Goal: Task Accomplishment & Management: Use online tool/utility

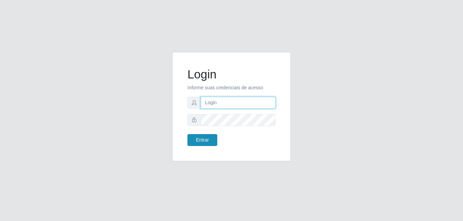
type input "[EMAIL_ADDRESS][DOMAIN_NAME]"
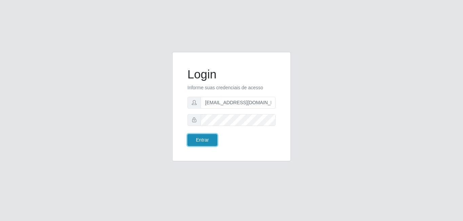
click at [204, 141] on button "Entrar" at bounding box center [202, 140] width 30 height 12
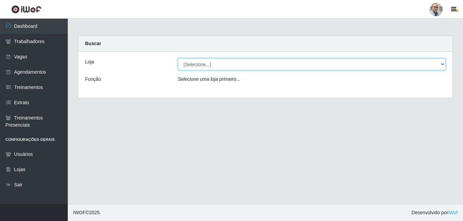
click at [218, 67] on select "[Selecione...] Mar Vermelho - Loja 04" at bounding box center [312, 64] width 268 height 12
select select "251"
click at [178, 58] on select "[Selecione...] Mar Vermelho - Loja 04" at bounding box center [312, 64] width 268 height 12
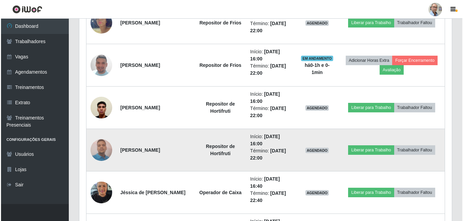
scroll to position [677, 0]
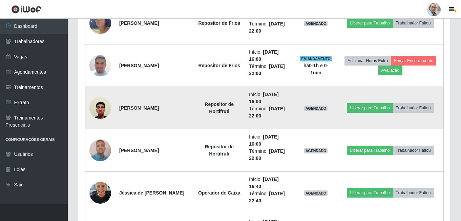
click at [100, 103] on img at bounding box center [100, 107] width 22 height 29
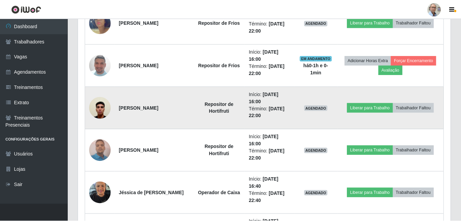
scroll to position [141, 369]
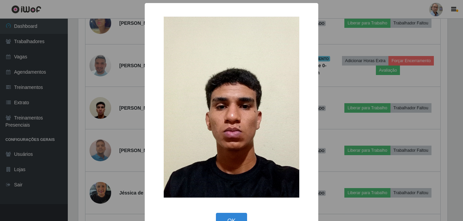
click at [352, 103] on div "× OK Cancel" at bounding box center [231, 110] width 463 height 221
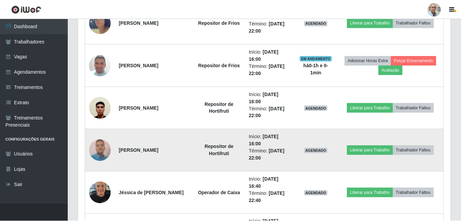
scroll to position [141, 372]
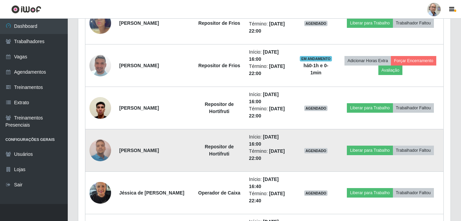
click at [104, 146] on img at bounding box center [100, 150] width 22 height 29
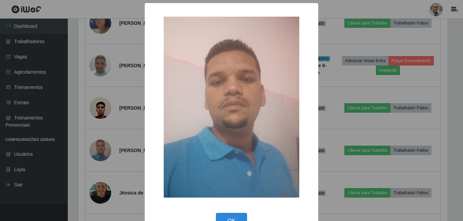
click at [323, 107] on div "× OK Cancel" at bounding box center [231, 110] width 463 height 221
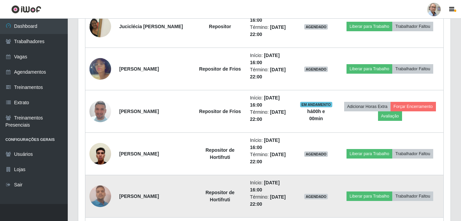
scroll to position [643, 0]
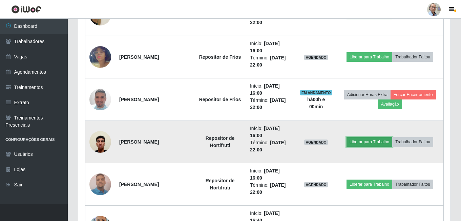
click at [365, 143] on button "Liberar para Trabalho" at bounding box center [370, 141] width 46 height 9
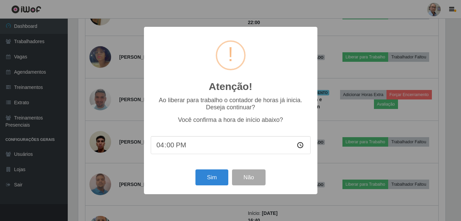
scroll to position [141, 369]
click at [213, 180] on button "Sim" at bounding box center [212, 177] width 33 height 16
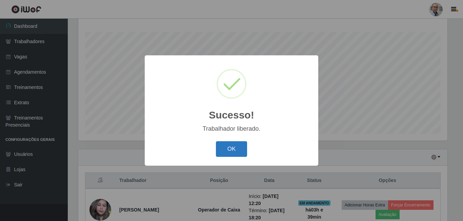
click at [233, 150] on button "OK" at bounding box center [232, 149] width 32 height 16
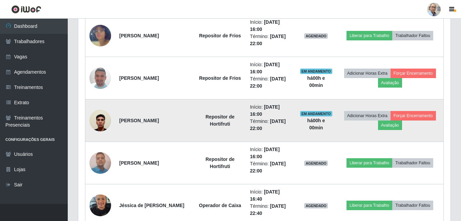
scroll to position [719, 0]
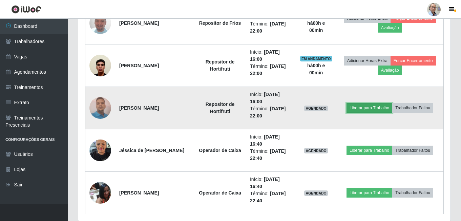
click at [359, 108] on button "Liberar para Trabalho" at bounding box center [370, 107] width 46 height 9
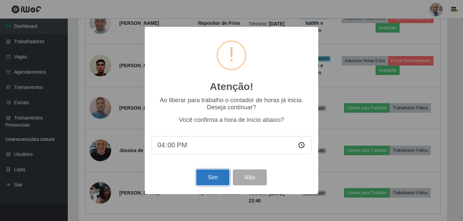
click at [209, 179] on button "Sim" at bounding box center [212, 177] width 33 height 16
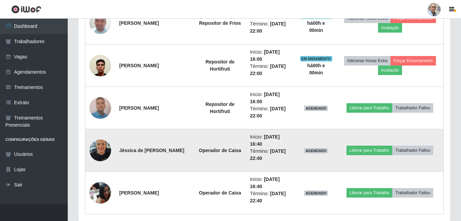
scroll to position [0, 0]
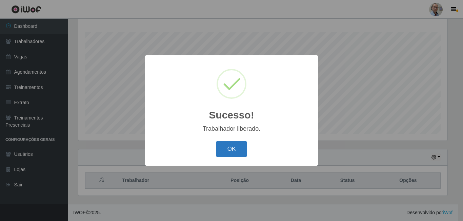
click at [232, 152] on button "OK" at bounding box center [232, 149] width 32 height 16
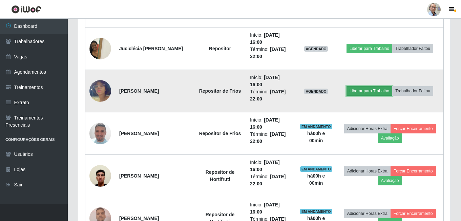
click at [359, 91] on button "Liberar para Trabalho" at bounding box center [370, 90] width 46 height 9
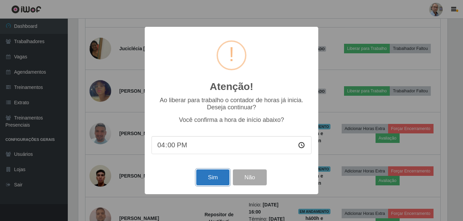
click at [216, 176] on button "Sim" at bounding box center [212, 177] width 33 height 16
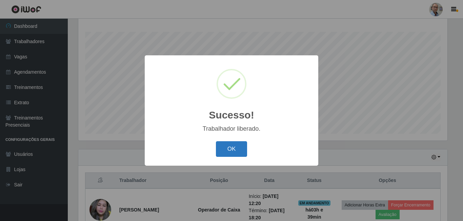
click at [230, 146] on button "OK" at bounding box center [232, 149] width 32 height 16
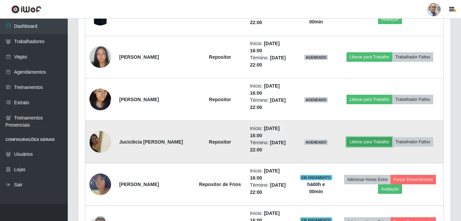
click at [376, 144] on button "Liberar para Trabalho" at bounding box center [370, 141] width 46 height 9
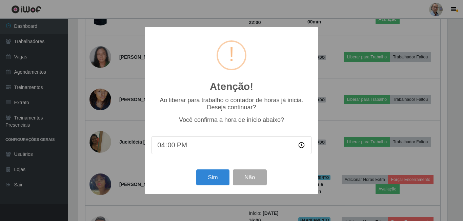
click at [195, 173] on div "Sim Não" at bounding box center [232, 176] width 160 height 19
click at [216, 181] on button "Sim" at bounding box center [212, 177] width 33 height 16
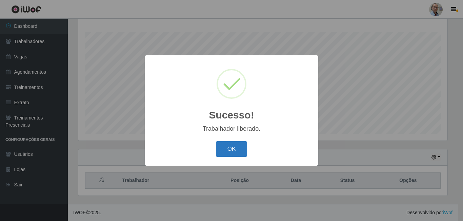
click at [227, 149] on button "OK" at bounding box center [232, 149] width 32 height 16
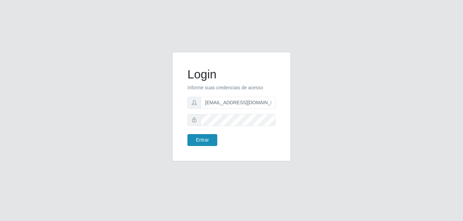
click at [212, 140] on body "Login Informe suas credenciais de acesso [EMAIL_ADDRESS][DOMAIN_NAME] Entrar" at bounding box center [231, 110] width 463 height 221
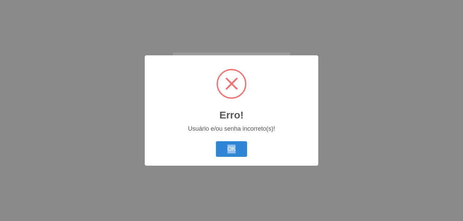
click at [212, 140] on div "OK Cancel" at bounding box center [232, 148] width 160 height 19
click at [231, 147] on button "OK" at bounding box center [232, 149] width 32 height 16
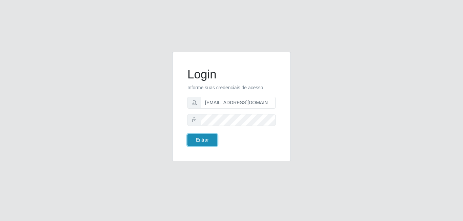
click at [211, 142] on button "Entrar" at bounding box center [202, 140] width 30 height 12
click at [207, 142] on button "Entrar" at bounding box center [202, 140] width 30 height 12
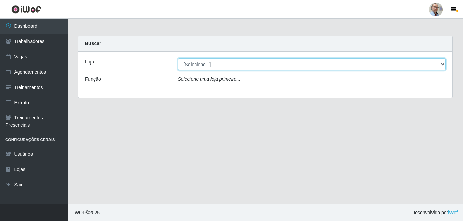
click at [444, 67] on select "[Selecione...] Mar Vermelho - Loja 04" at bounding box center [312, 64] width 268 height 12
select select "251"
click at [178, 58] on select "[Selecione...] Mar Vermelho - Loja 04" at bounding box center [312, 64] width 268 height 12
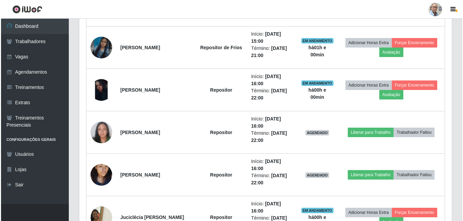
scroll to position [441, 0]
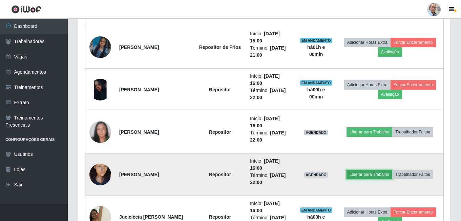
click at [367, 175] on button "Liberar para Trabalho" at bounding box center [370, 173] width 46 height 9
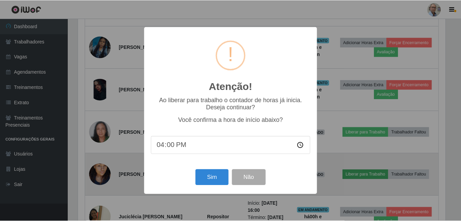
scroll to position [141, 369]
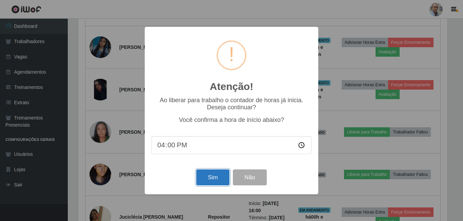
click at [208, 181] on button "Sim" at bounding box center [212, 177] width 33 height 16
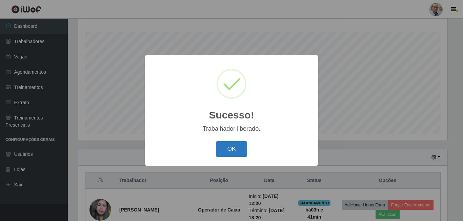
click at [224, 152] on button "OK" at bounding box center [232, 149] width 32 height 16
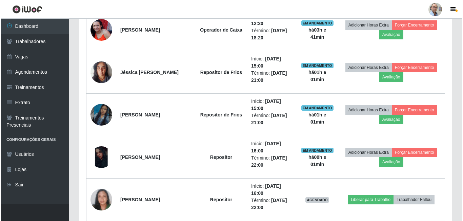
scroll to position [380, 0]
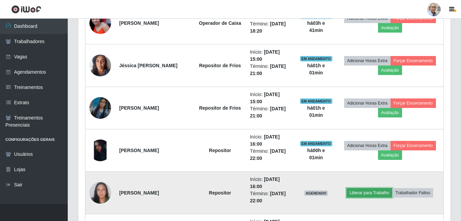
click at [372, 195] on button "Liberar para Trabalho" at bounding box center [370, 192] width 46 height 9
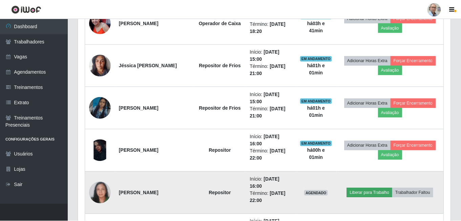
scroll to position [141, 369]
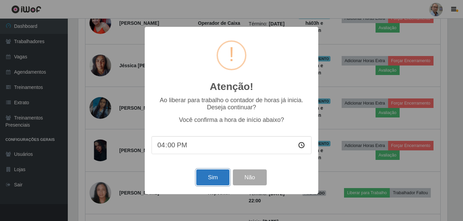
click at [218, 180] on button "Sim" at bounding box center [212, 177] width 33 height 16
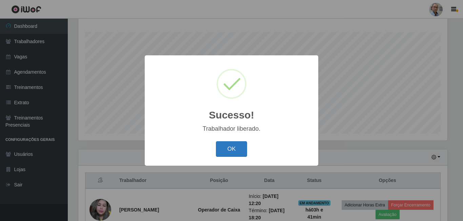
click at [241, 148] on button "OK" at bounding box center [232, 149] width 32 height 16
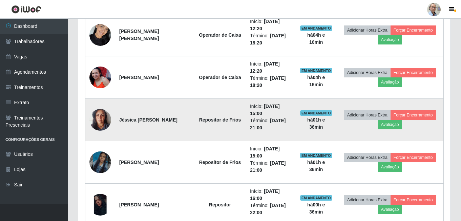
scroll to position [339, 0]
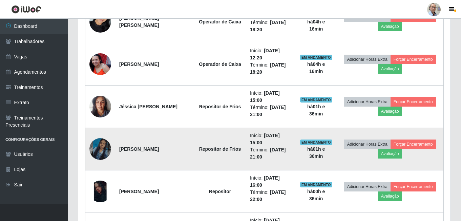
click at [99, 144] on img at bounding box center [100, 148] width 22 height 39
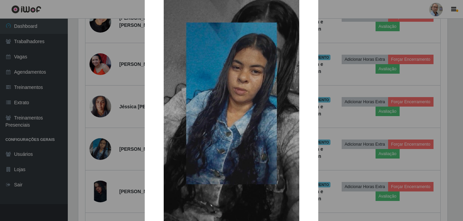
scroll to position [0, 0]
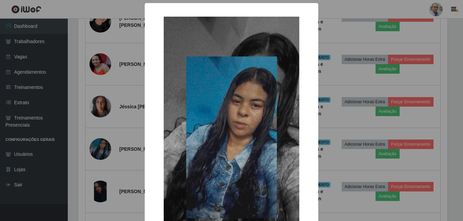
click at [233, 130] on img at bounding box center [232, 137] width 136 height 241
click at [230, 129] on img at bounding box center [232, 137] width 136 height 241
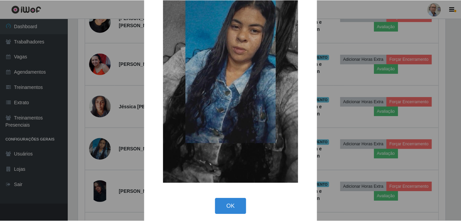
scroll to position [80, 0]
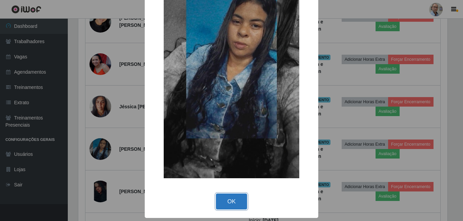
click at [230, 201] on button "OK" at bounding box center [232, 201] width 32 height 16
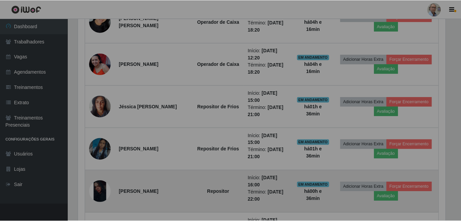
scroll to position [141, 372]
